Goal: Information Seeking & Learning: Learn about a topic

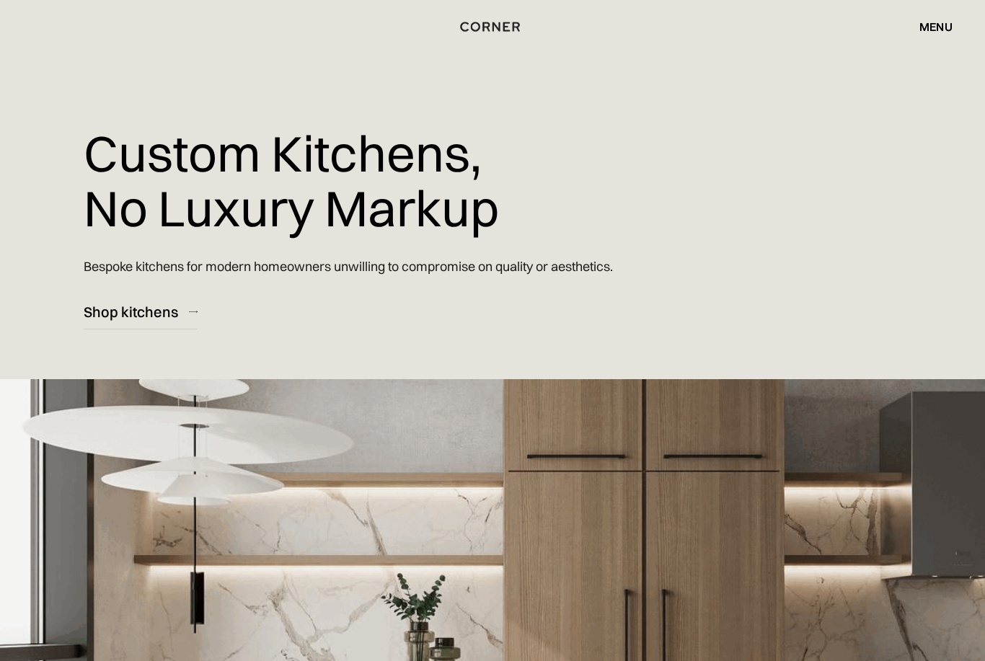
click at [934, 29] on div "menu" at bounding box center [935, 27] width 33 height 12
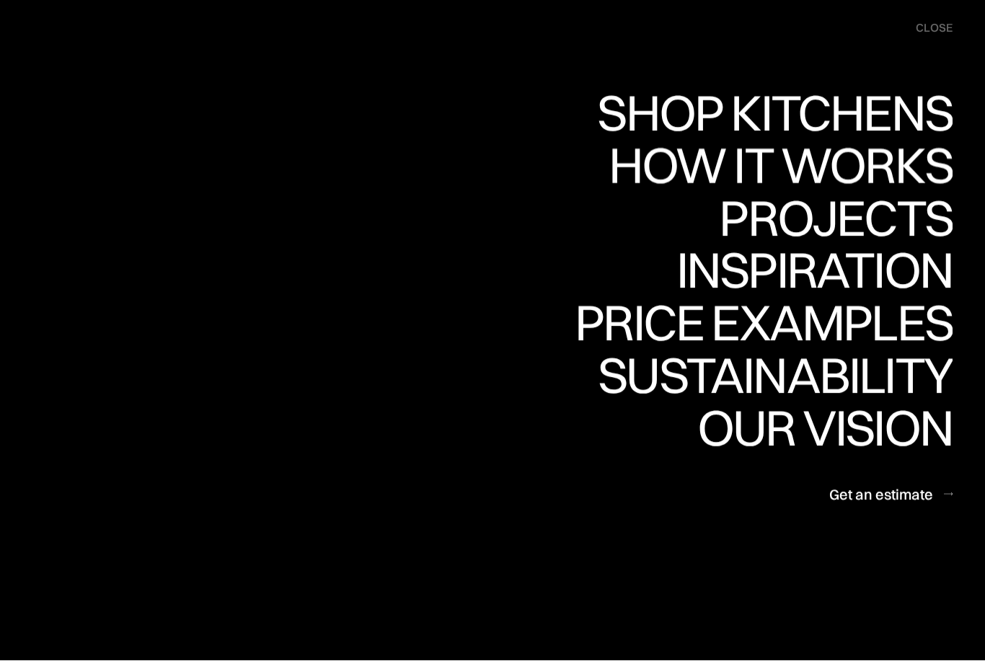
scroll to position [18, 0]
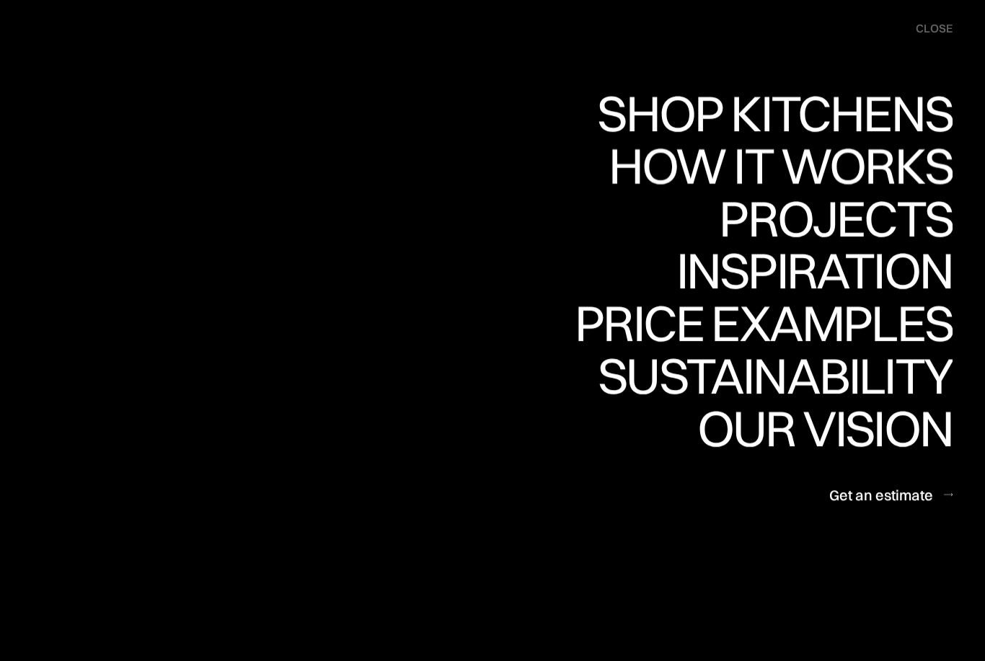
click at [888, 169] on div "How it works" at bounding box center [779, 166] width 348 height 50
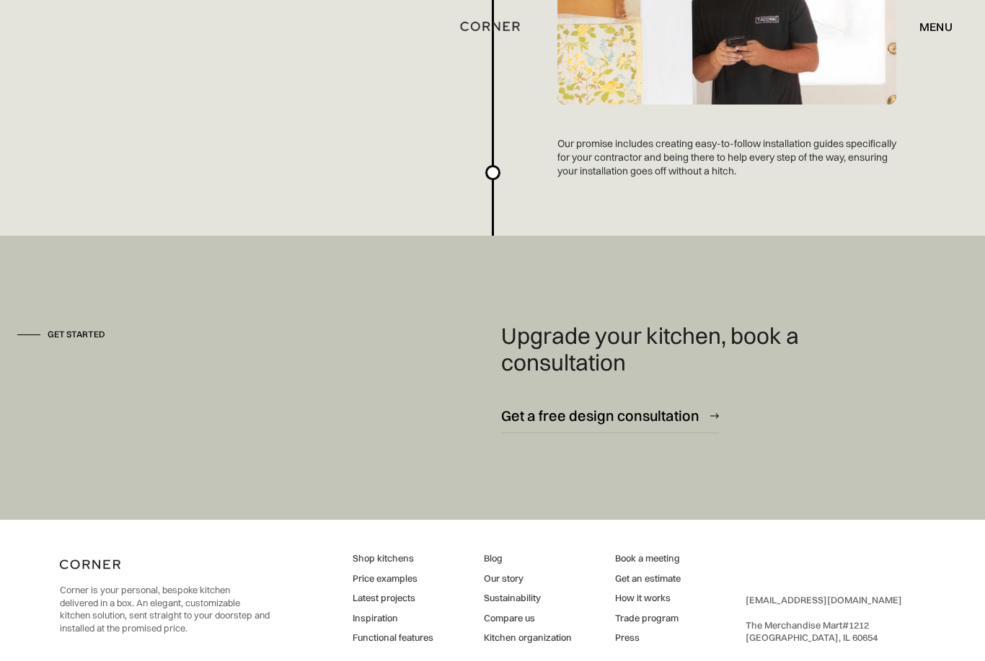
scroll to position [3850, 0]
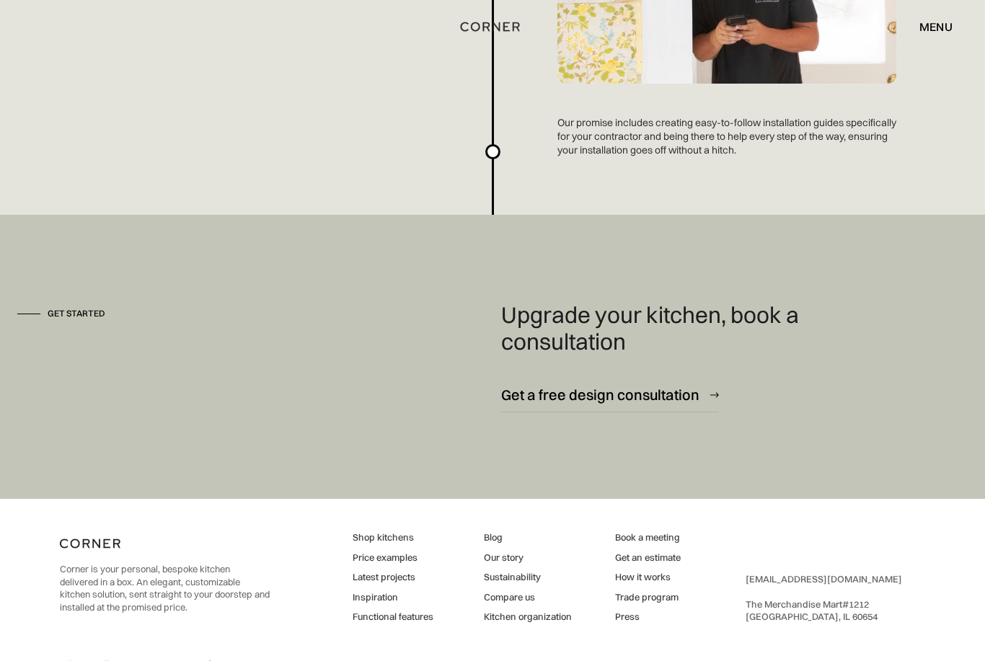
click at [513, 555] on link "Our story" at bounding box center [528, 558] width 88 height 13
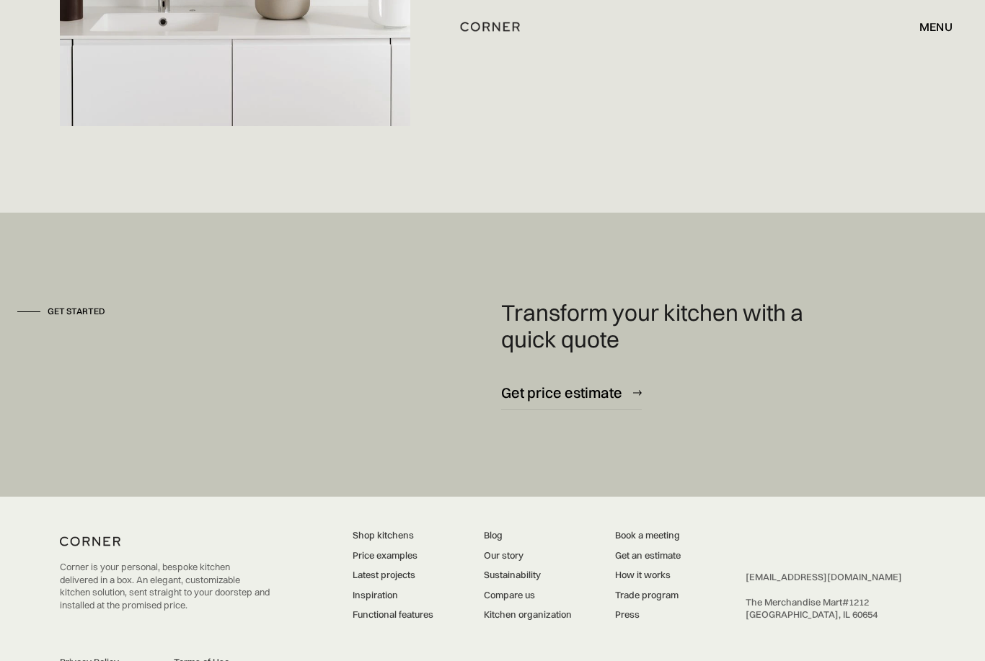
scroll to position [3954, 0]
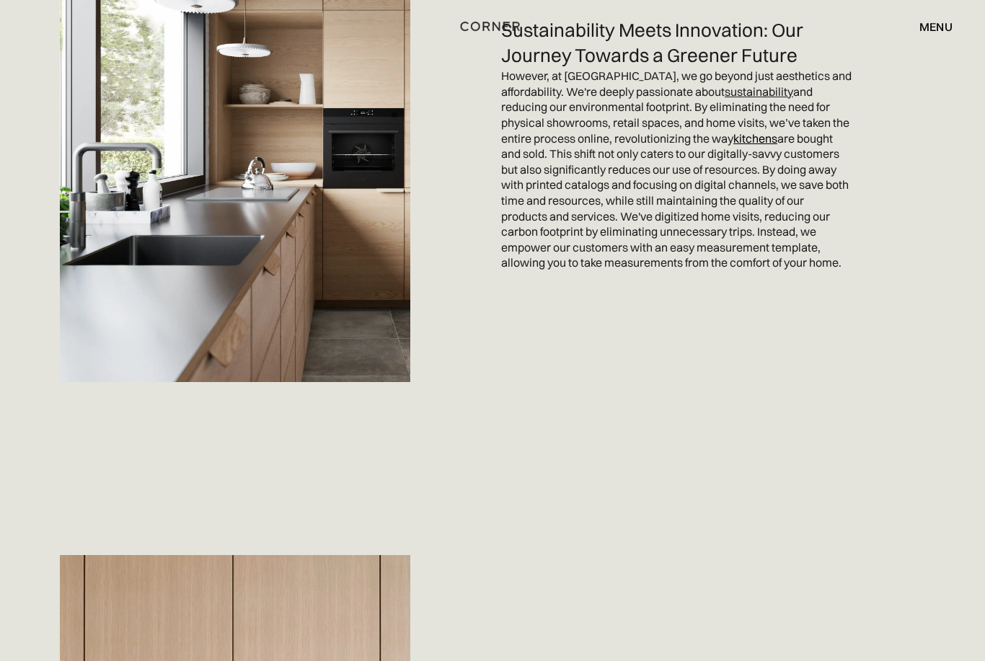
click at [934, 23] on div "menu" at bounding box center [935, 27] width 33 height 12
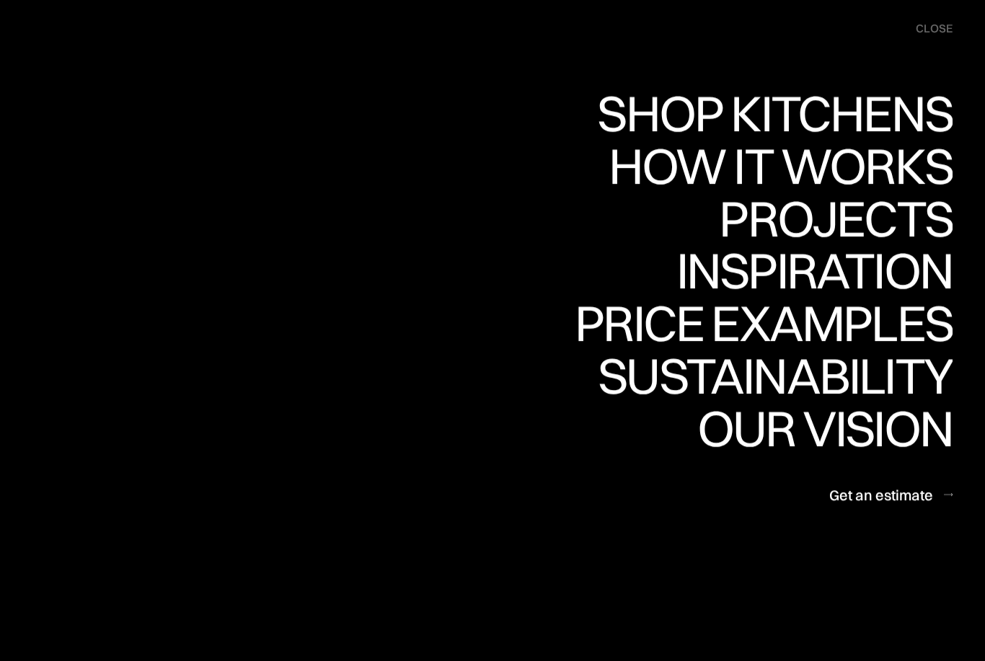
click at [880, 212] on div "Projects" at bounding box center [836, 218] width 234 height 50
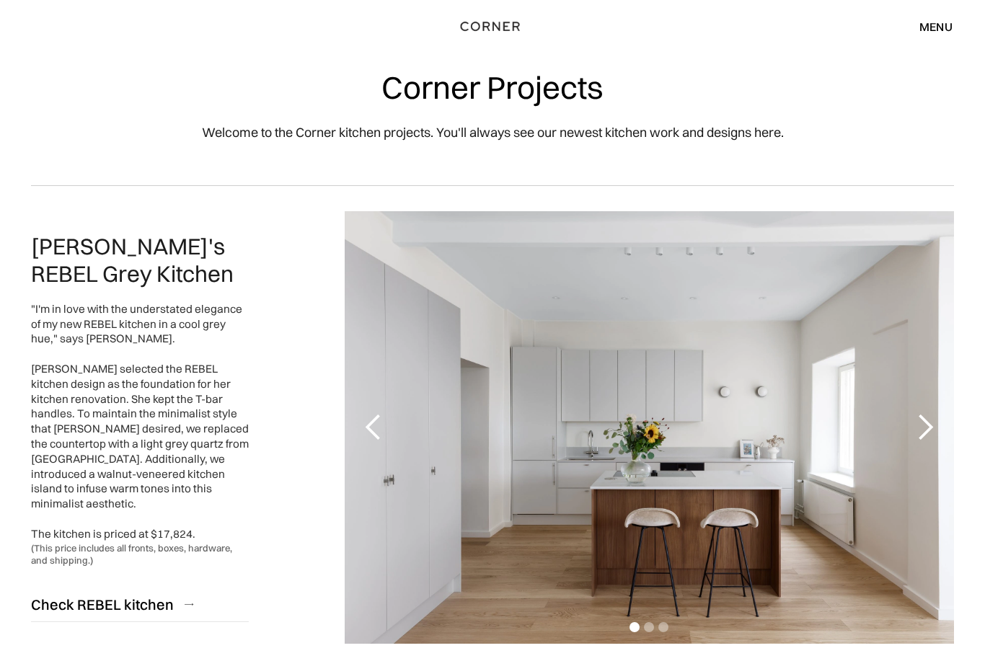
scroll to position [3, 0]
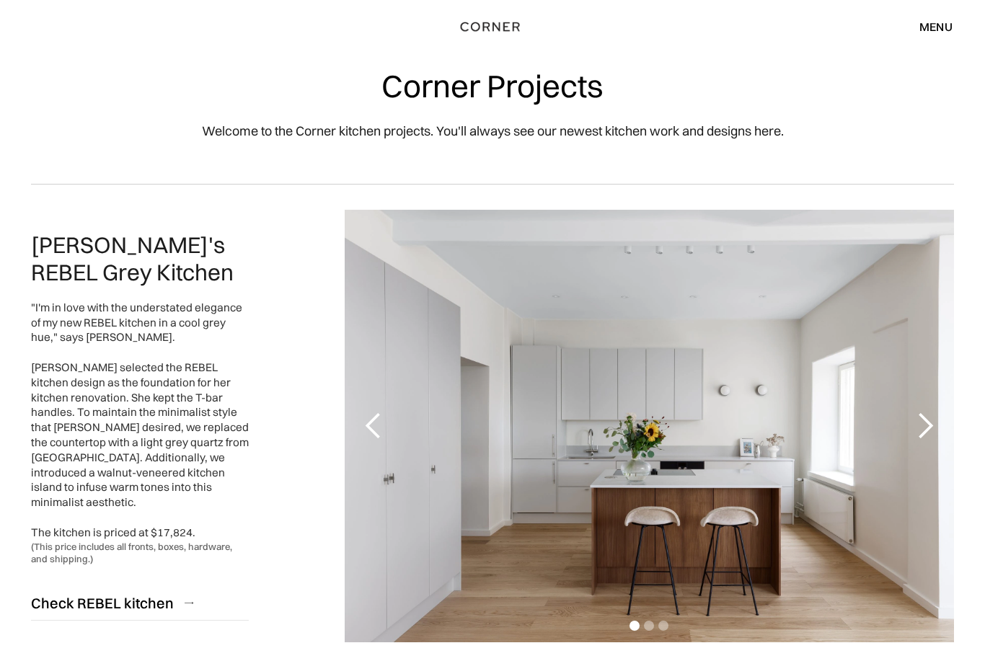
click at [940, 436] on div "next slide" at bounding box center [925, 426] width 58 height 433
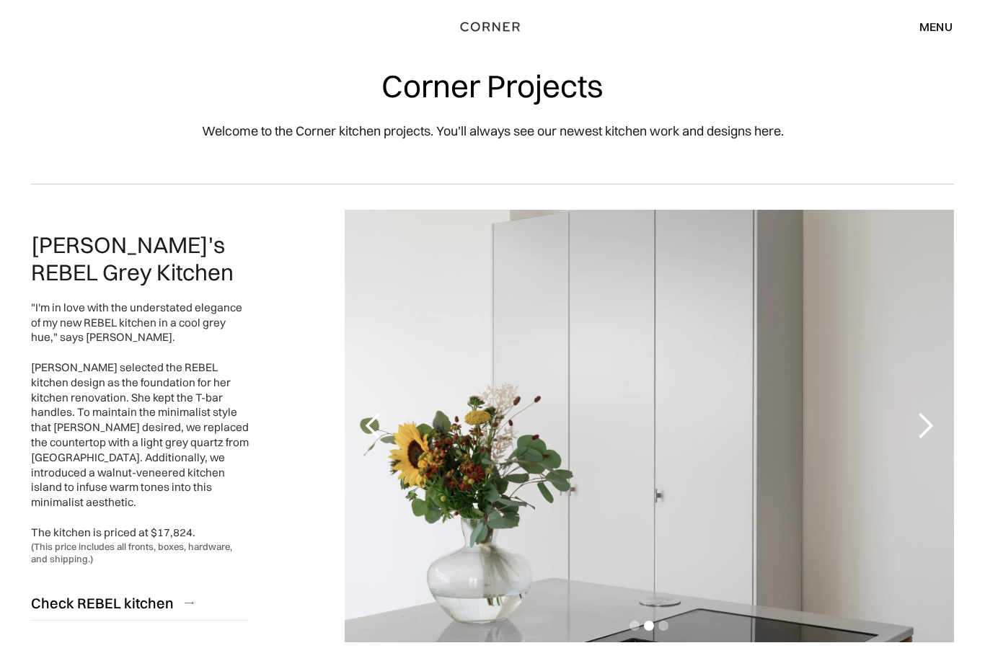
click at [945, 433] on div "next slide" at bounding box center [925, 426] width 58 height 433
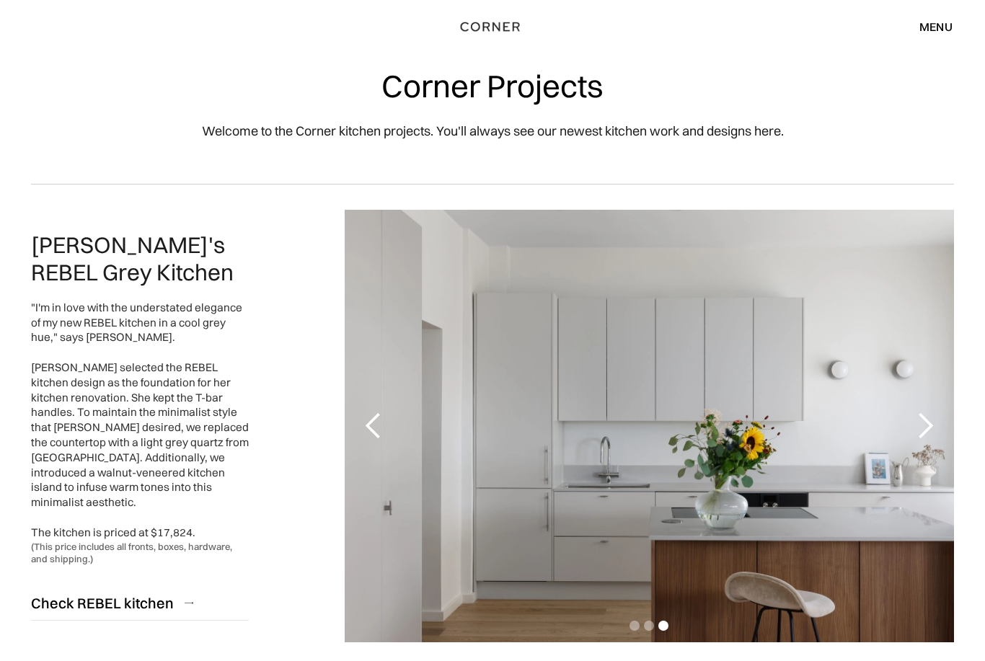
click at [938, 431] on div "next slide" at bounding box center [925, 426] width 29 height 29
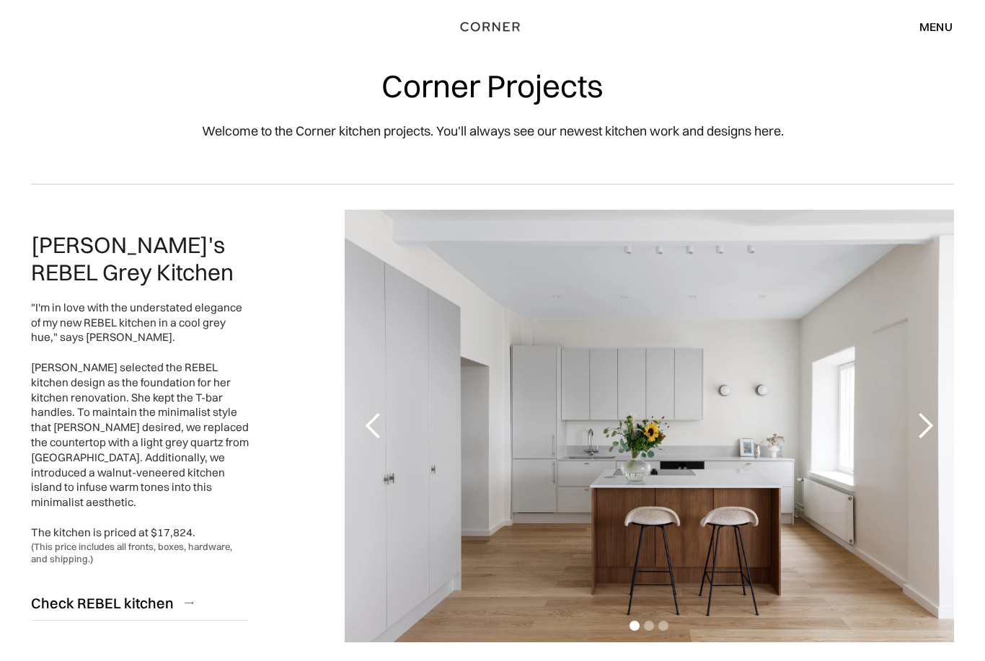
click at [932, 432] on div "next slide" at bounding box center [925, 426] width 29 height 29
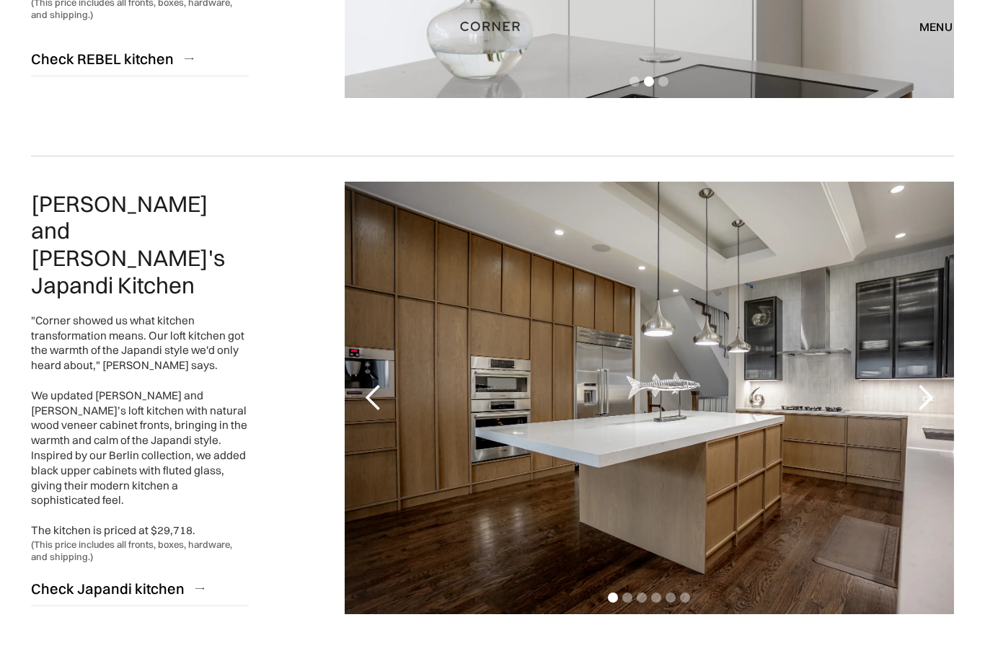
scroll to position [549, 0]
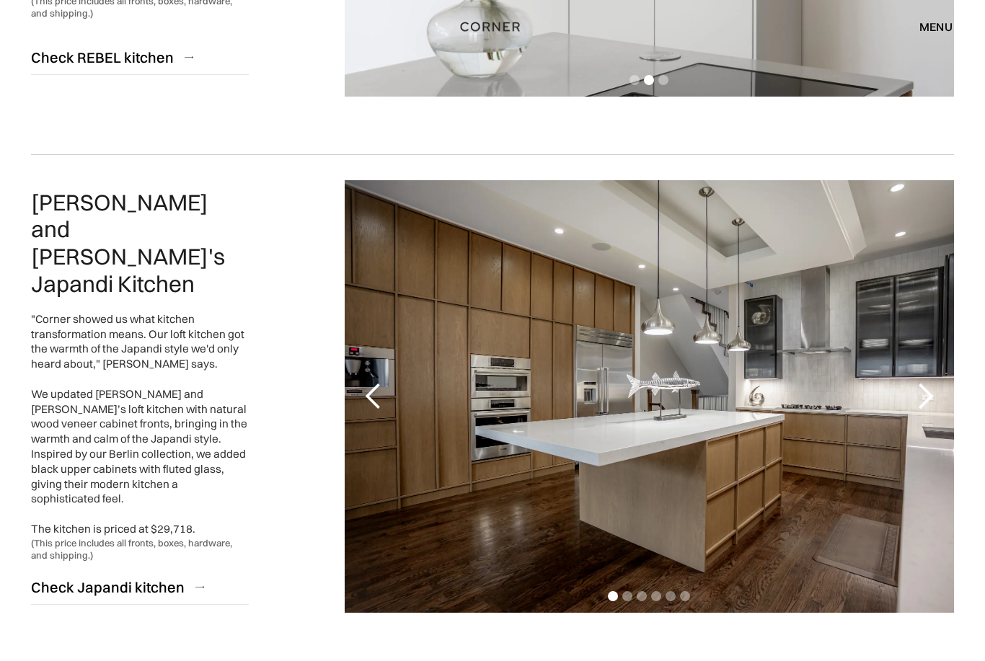
click at [923, 405] on div "next slide" at bounding box center [925, 396] width 29 height 29
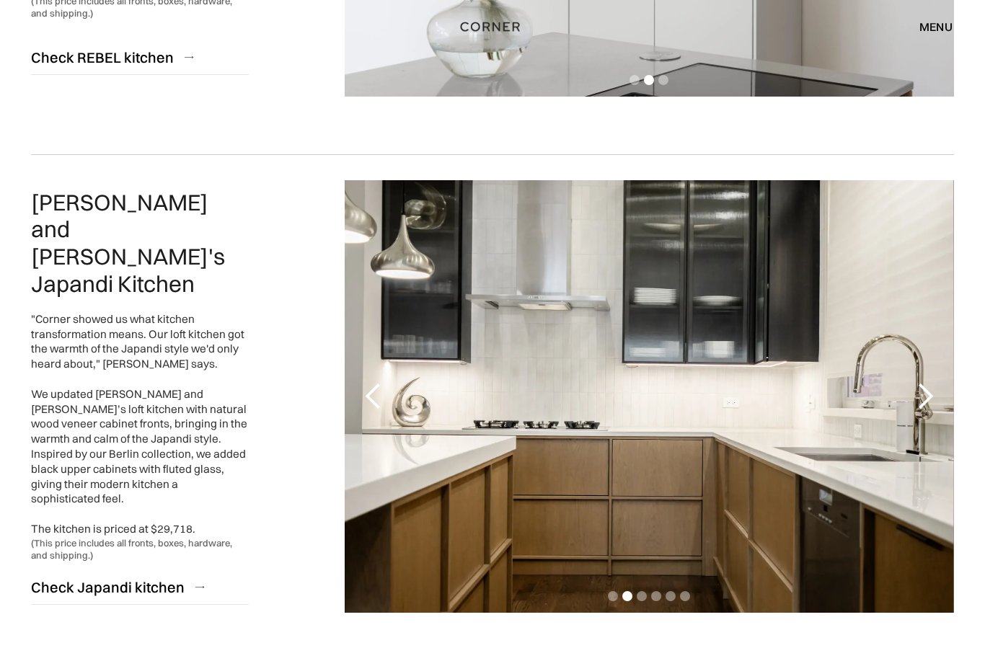
click at [932, 396] on div "next slide" at bounding box center [925, 396] width 29 height 29
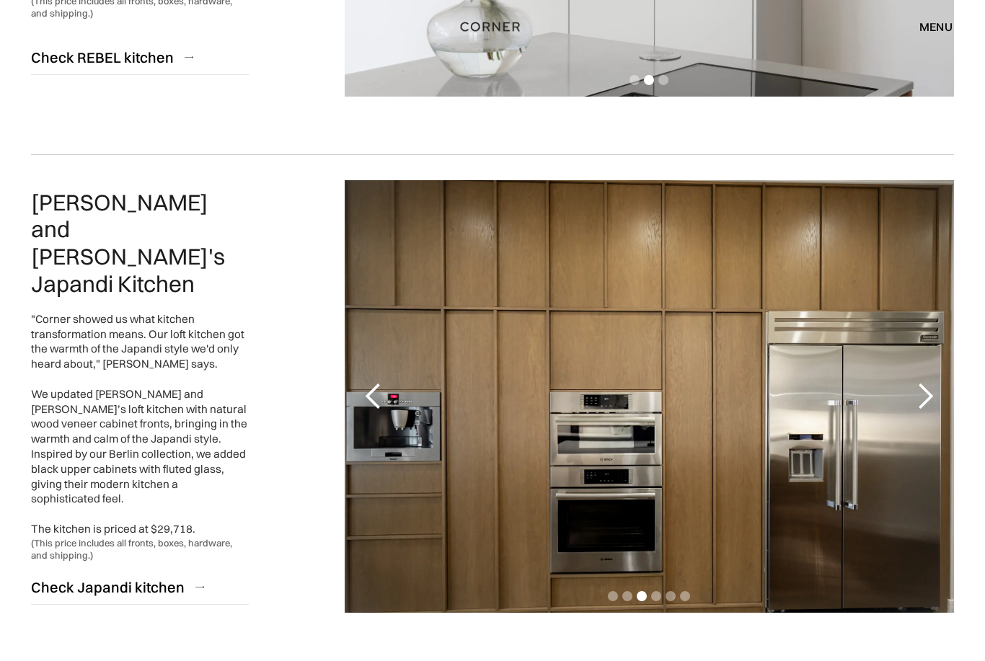
click at [935, 396] on div "next slide" at bounding box center [925, 396] width 29 height 29
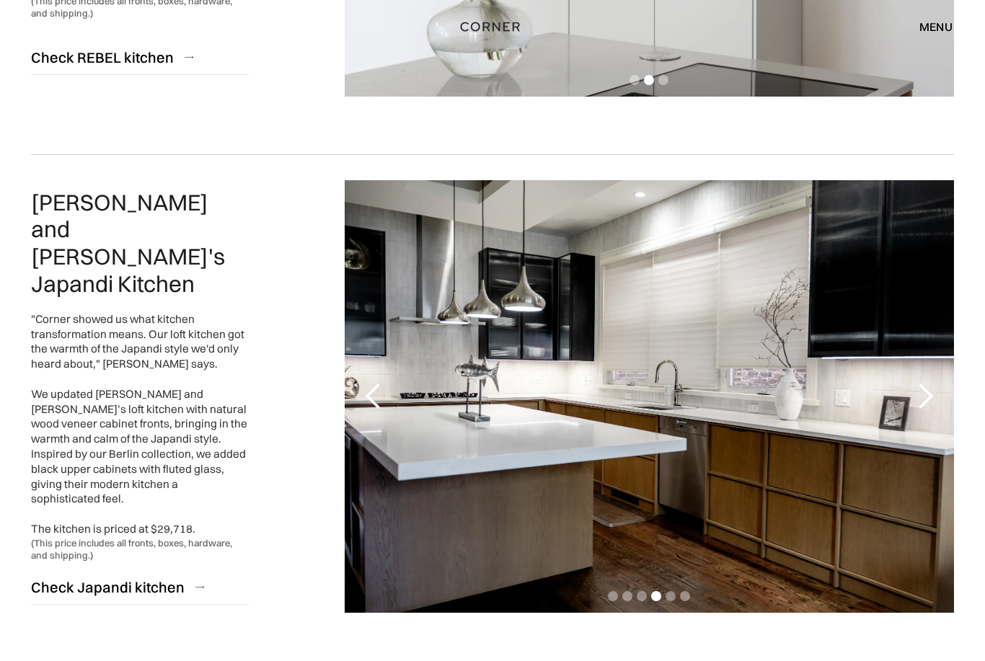
click at [940, 397] on div "next slide" at bounding box center [925, 396] width 58 height 433
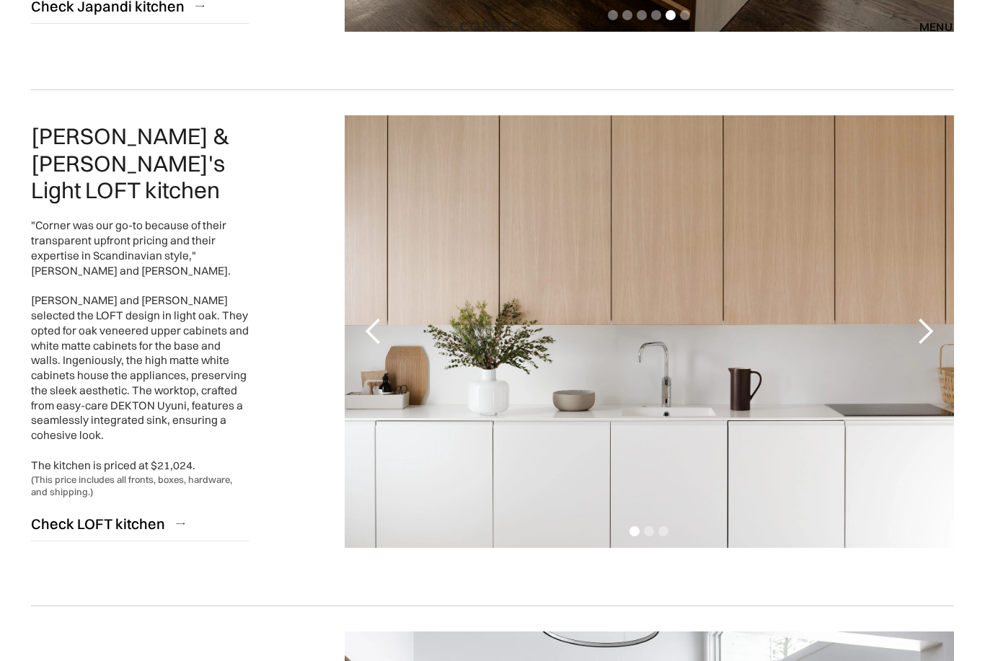
click at [943, 339] on div "next slide" at bounding box center [925, 332] width 58 height 433
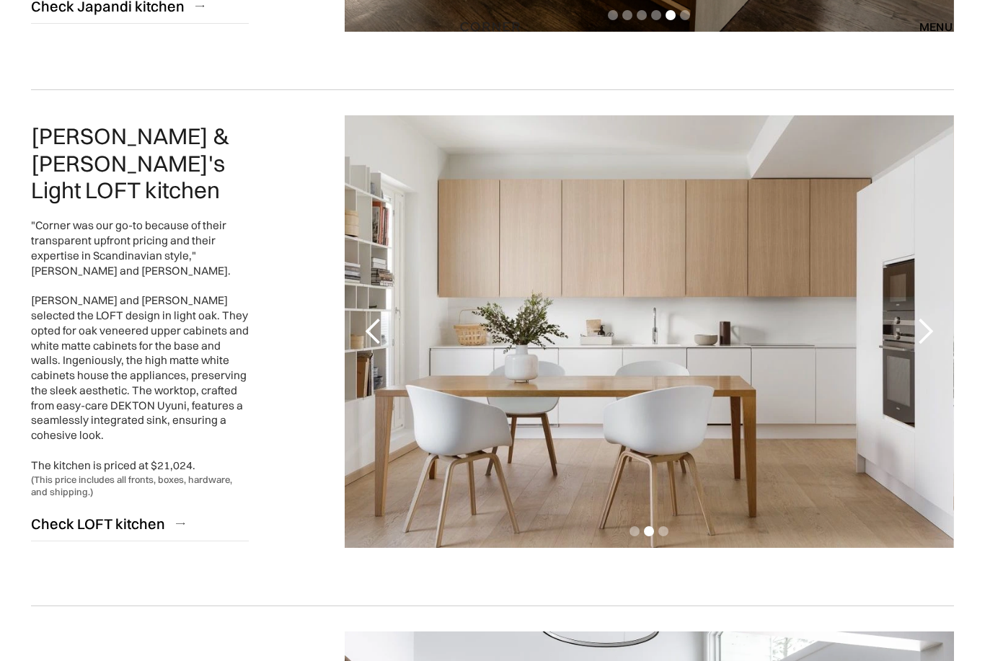
click at [938, 330] on div "next slide" at bounding box center [925, 331] width 29 height 29
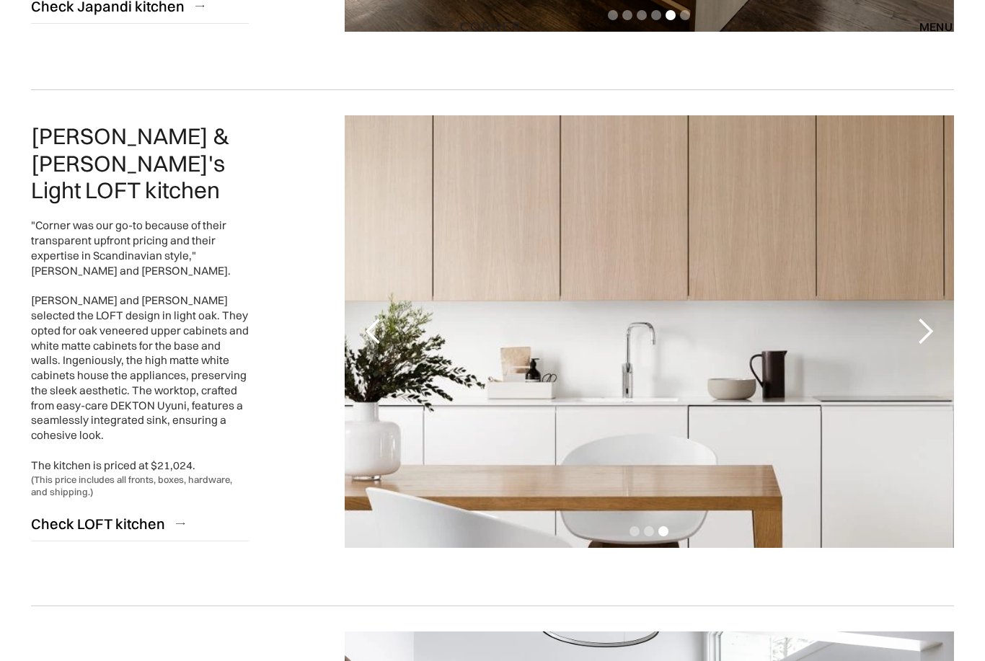
click at [932, 335] on div "next slide" at bounding box center [925, 331] width 29 height 29
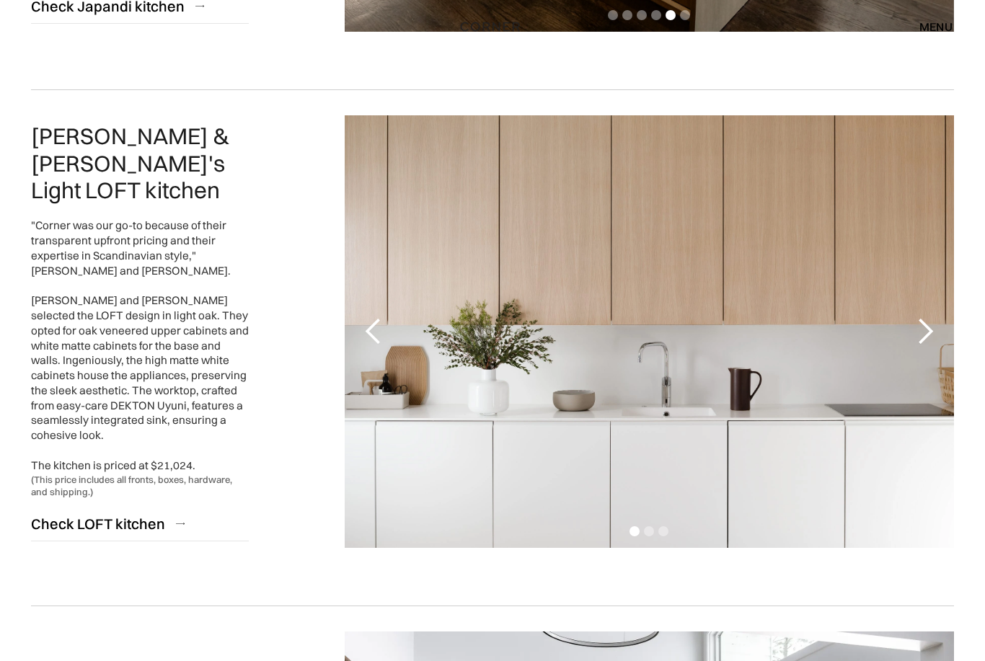
click at [948, 327] on div "next slide" at bounding box center [925, 331] width 58 height 433
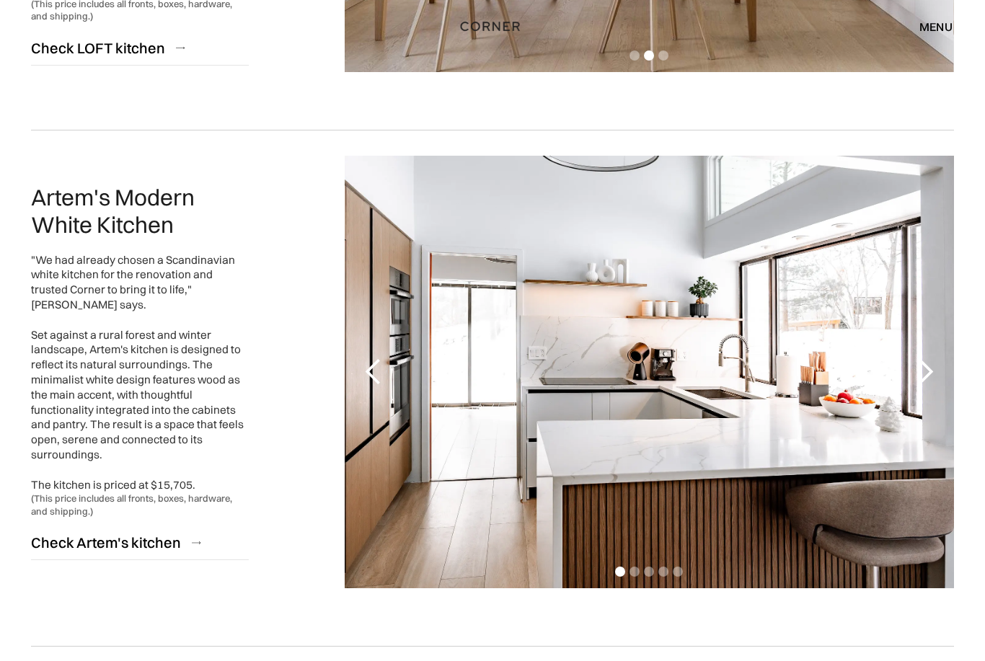
scroll to position [1636, 0]
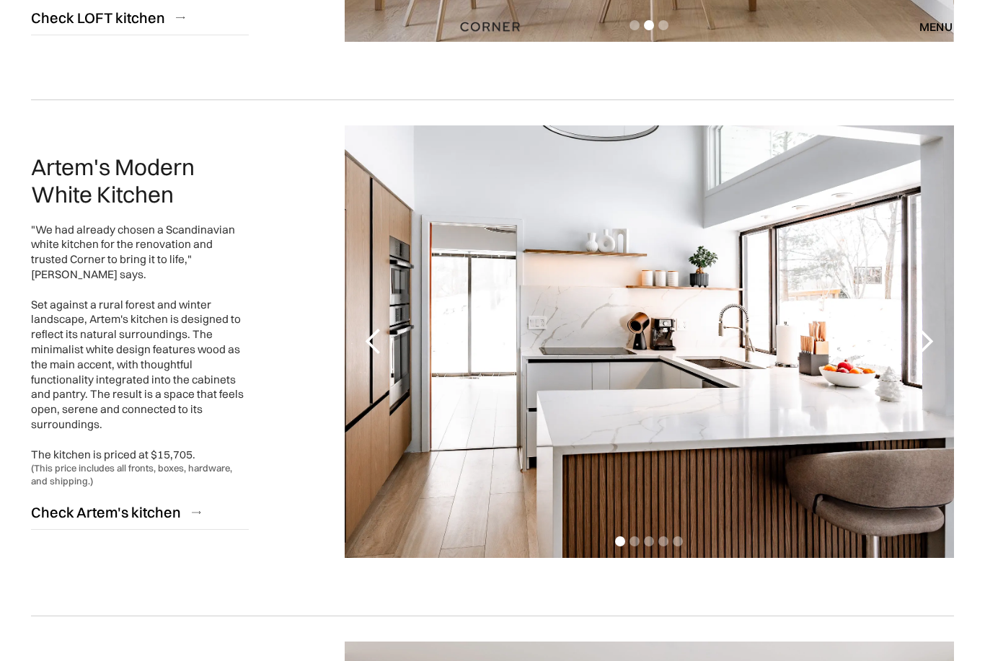
click at [940, 349] on div "next slide" at bounding box center [925, 341] width 58 height 433
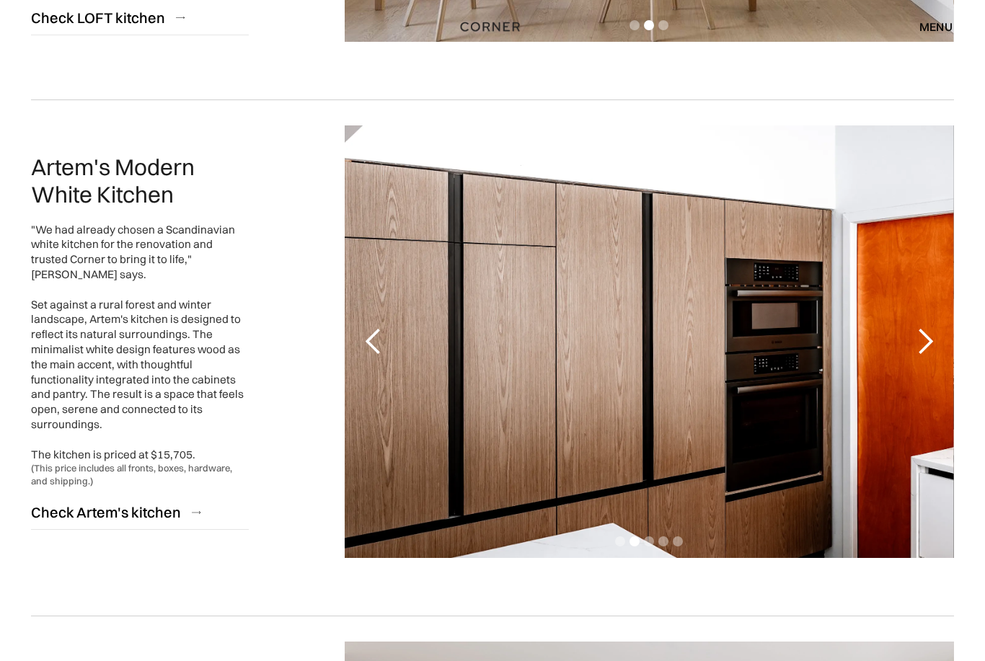
click at [928, 343] on div "next slide" at bounding box center [925, 341] width 29 height 29
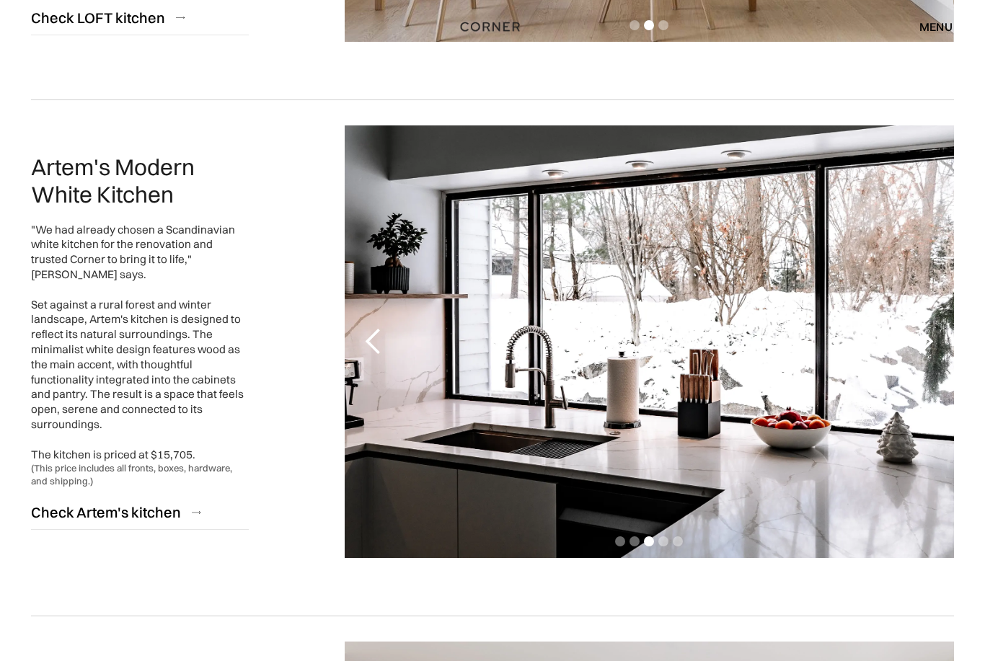
click at [929, 356] on div "next slide" at bounding box center [925, 341] width 58 height 433
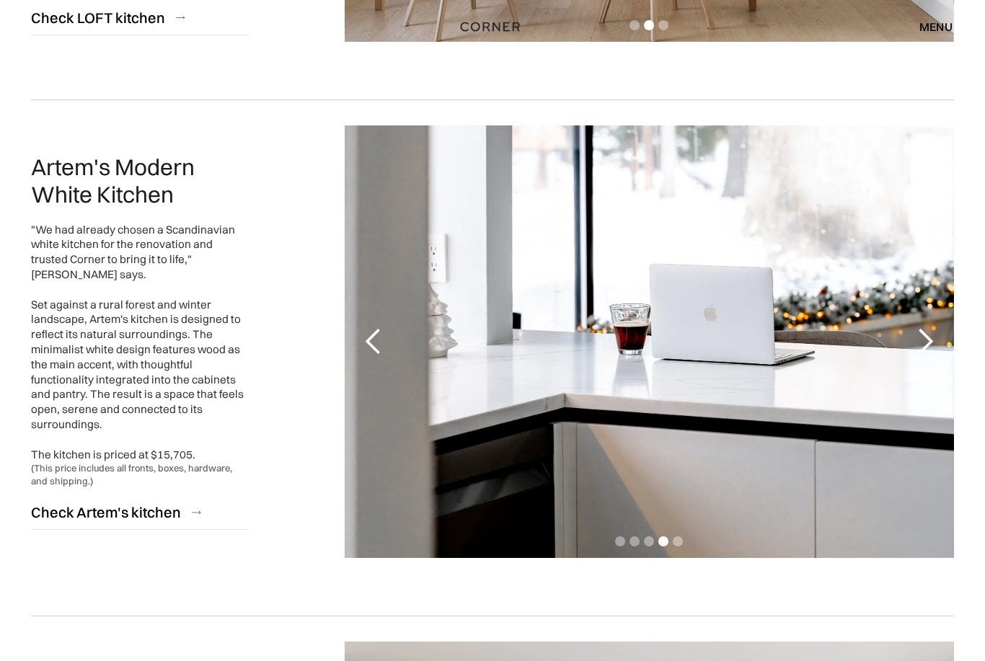
click at [948, 332] on div "next slide" at bounding box center [925, 341] width 58 height 433
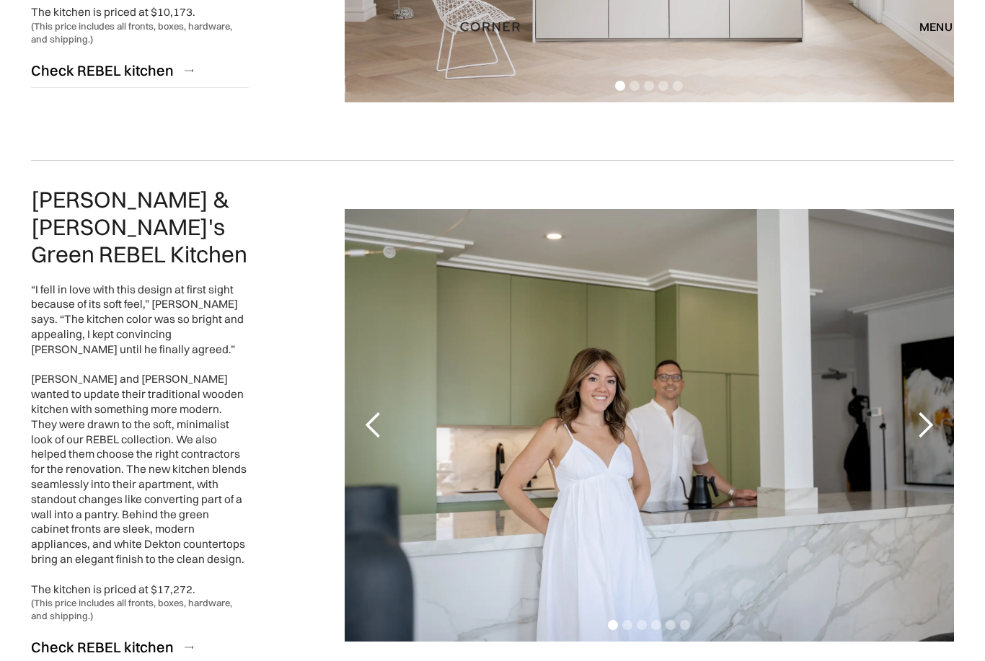
scroll to position [2657, 0]
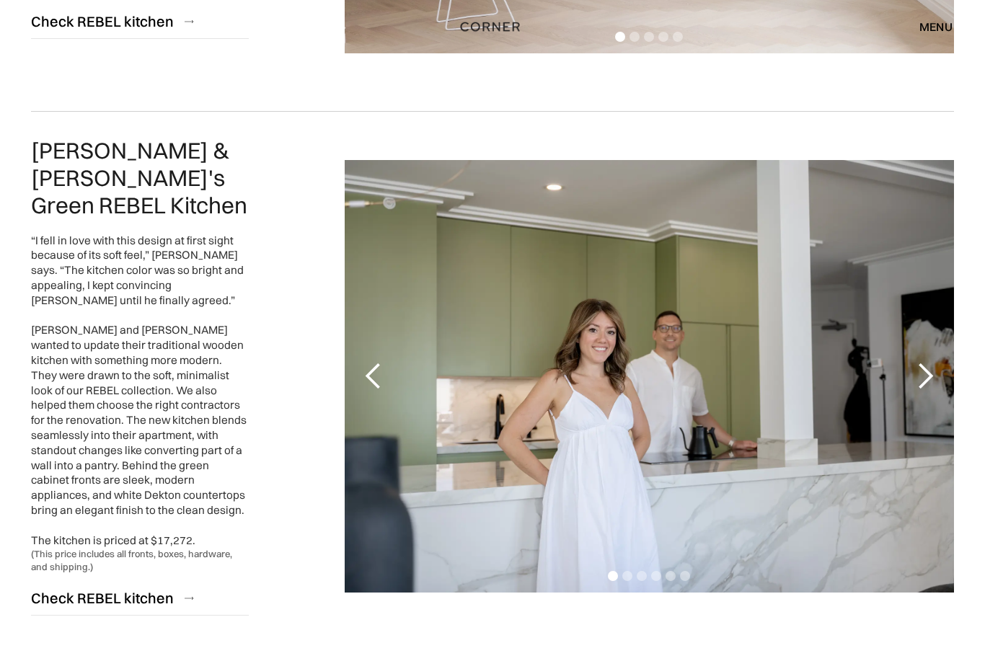
click at [945, 353] on div "next slide" at bounding box center [925, 376] width 58 height 433
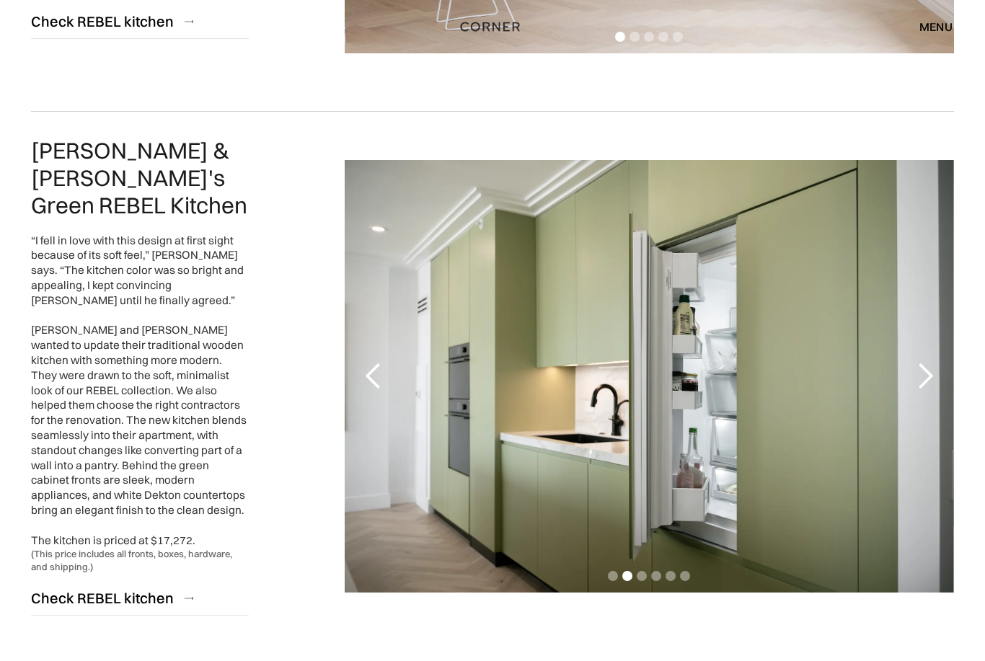
click at [931, 362] on div "next slide" at bounding box center [925, 376] width 29 height 29
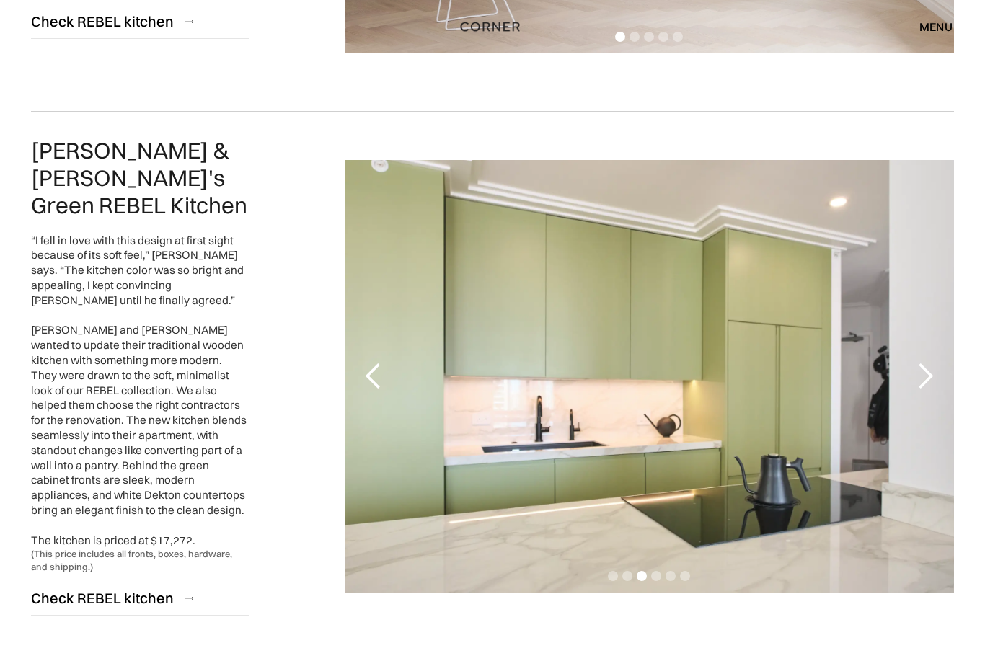
click at [936, 362] on div "next slide" at bounding box center [925, 376] width 29 height 29
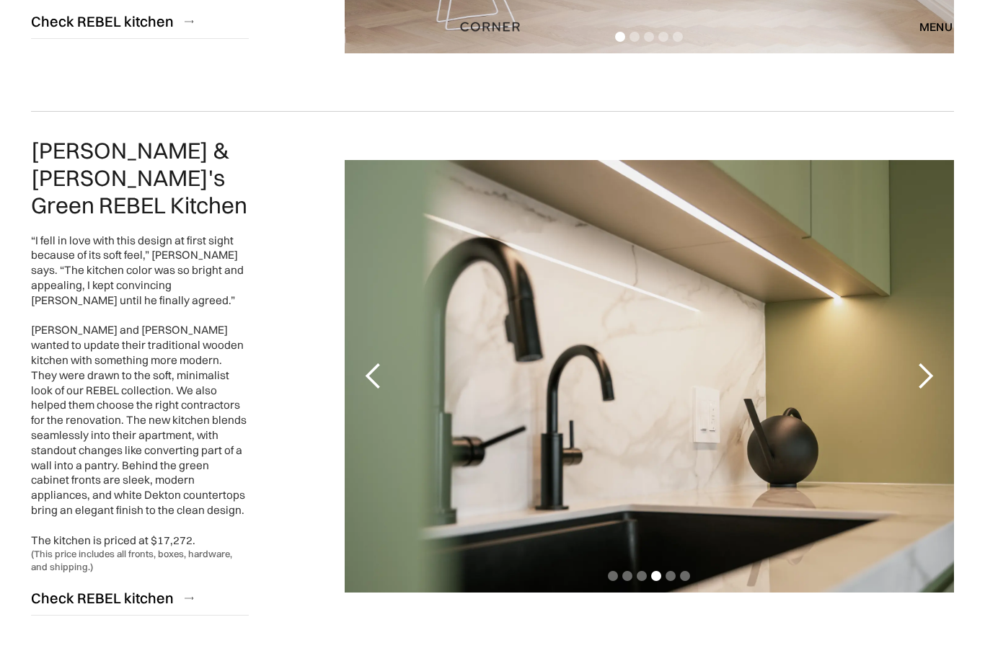
click at [932, 362] on div "next slide" at bounding box center [925, 376] width 29 height 29
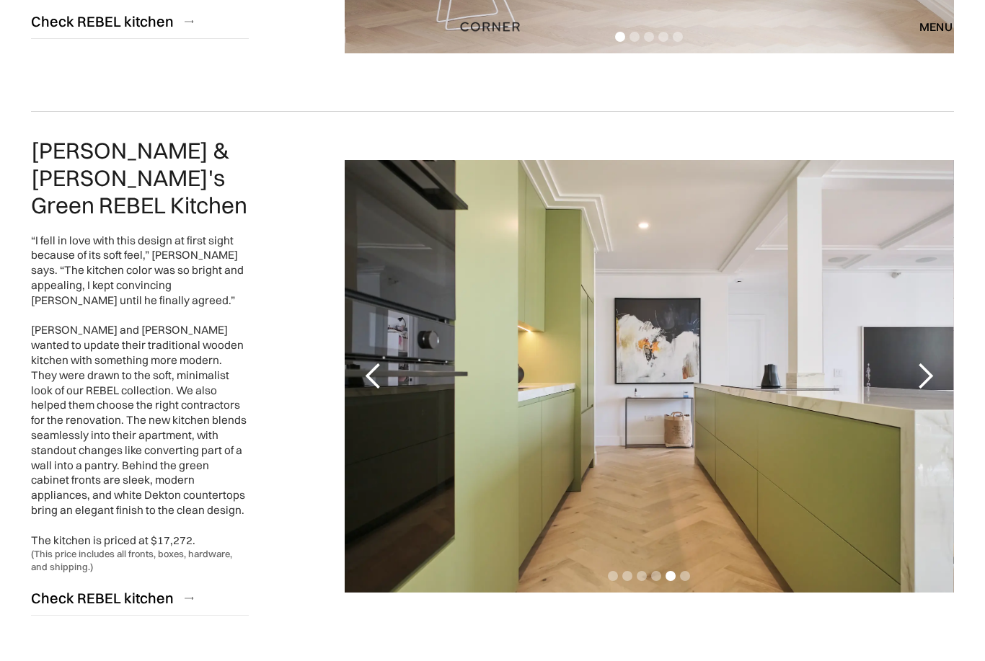
click at [927, 371] on div "next slide" at bounding box center [925, 376] width 58 height 433
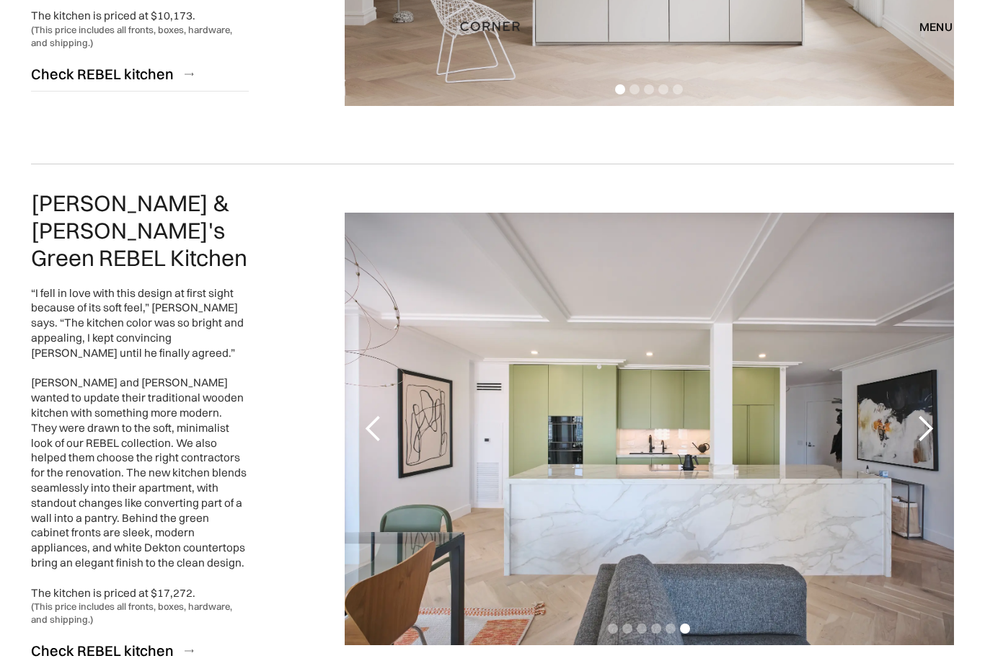
click at [940, 23] on div "menu" at bounding box center [935, 27] width 33 height 12
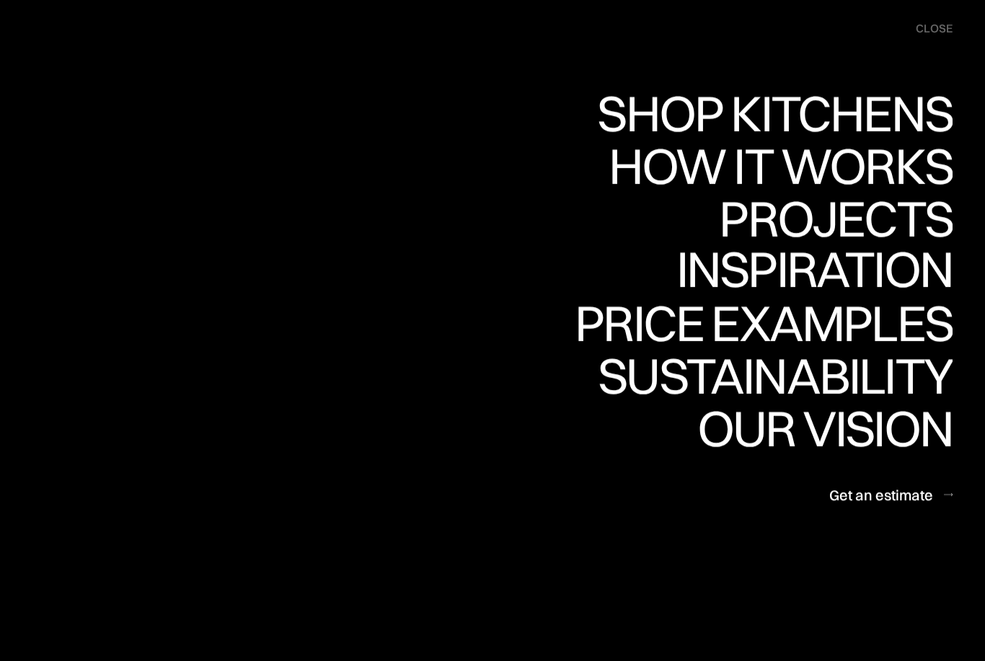
click at [893, 275] on div "Inspiration" at bounding box center [804, 269] width 296 height 50
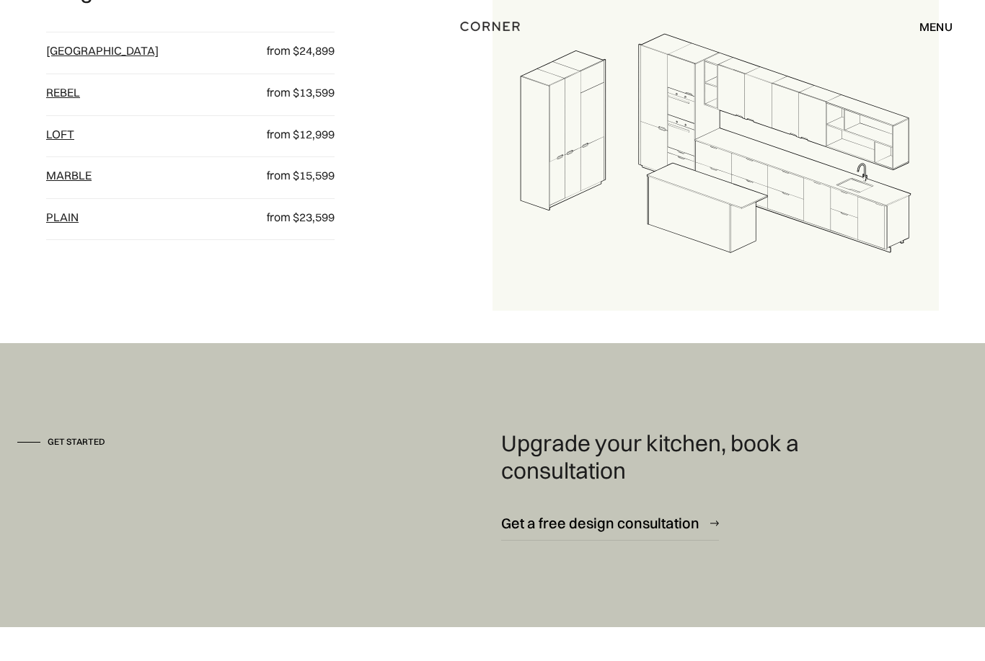
scroll to position [1795, 0]
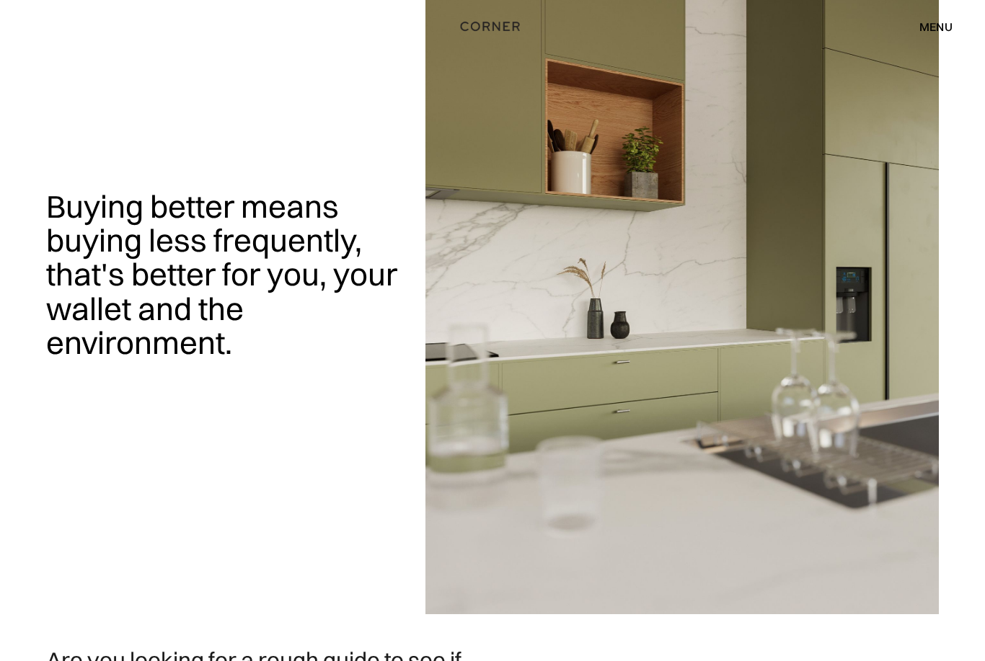
click at [939, 30] on div "menu" at bounding box center [935, 27] width 33 height 12
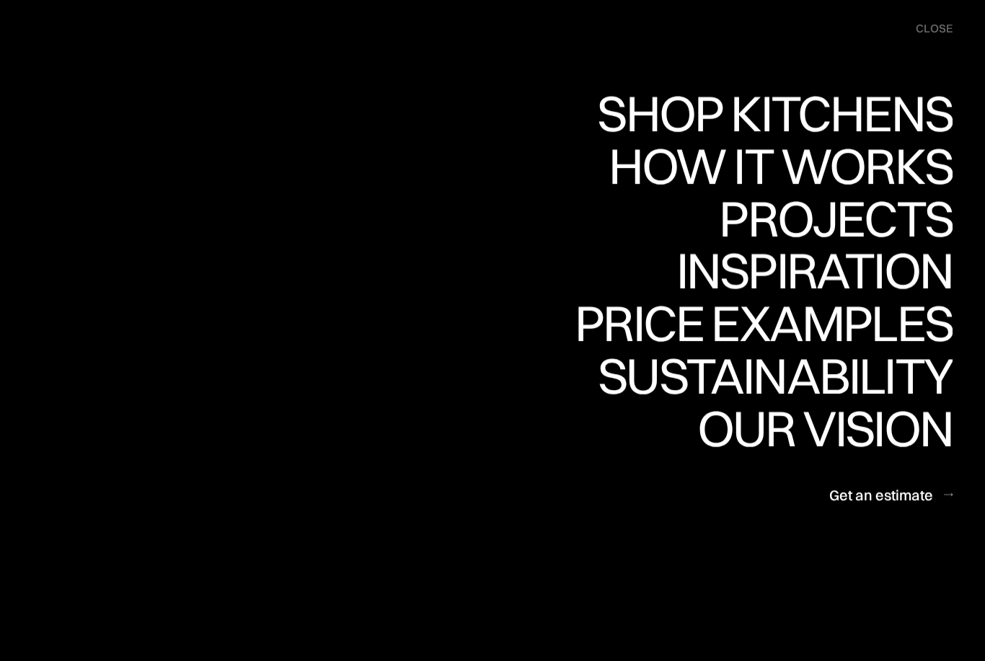
click at [903, 264] on div "Inspiration" at bounding box center [804, 270] width 296 height 50
